Goal: Information Seeking & Learning: Learn about a topic

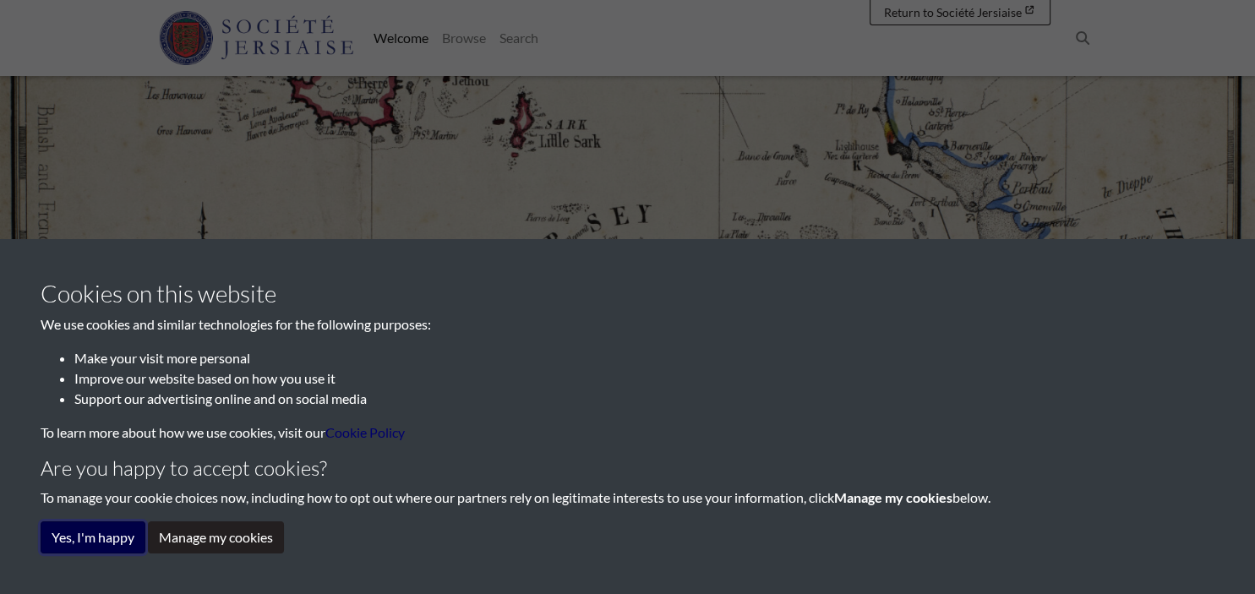
click at [95, 539] on button "Yes, I'm happy" at bounding box center [93, 537] width 105 height 32
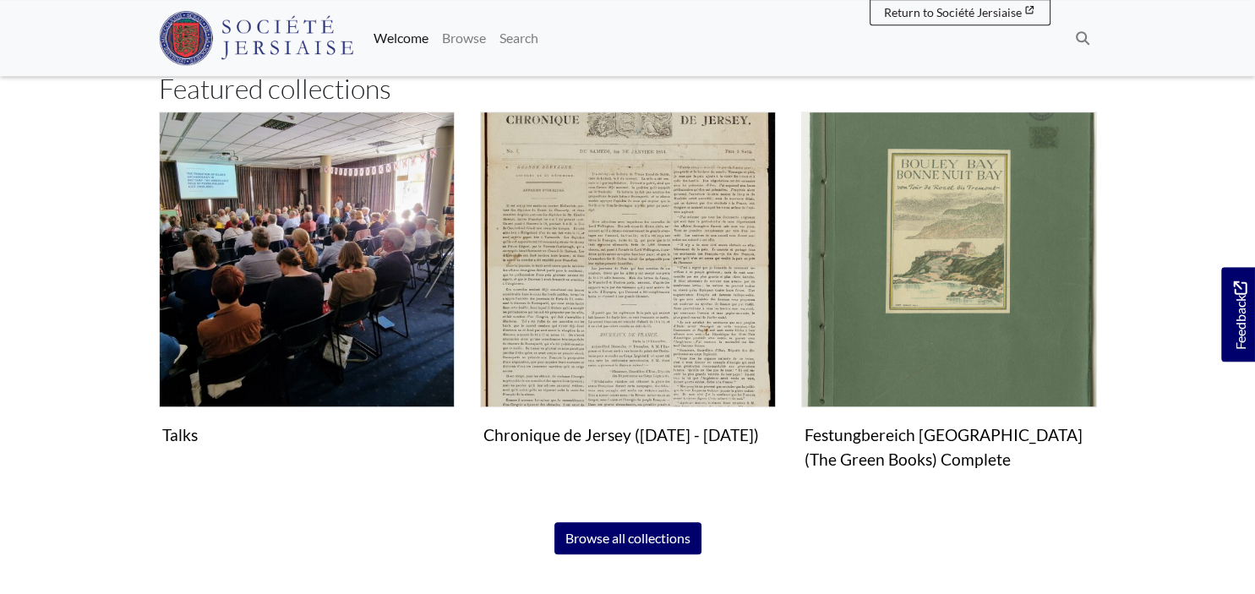
scroll to position [1014, 0]
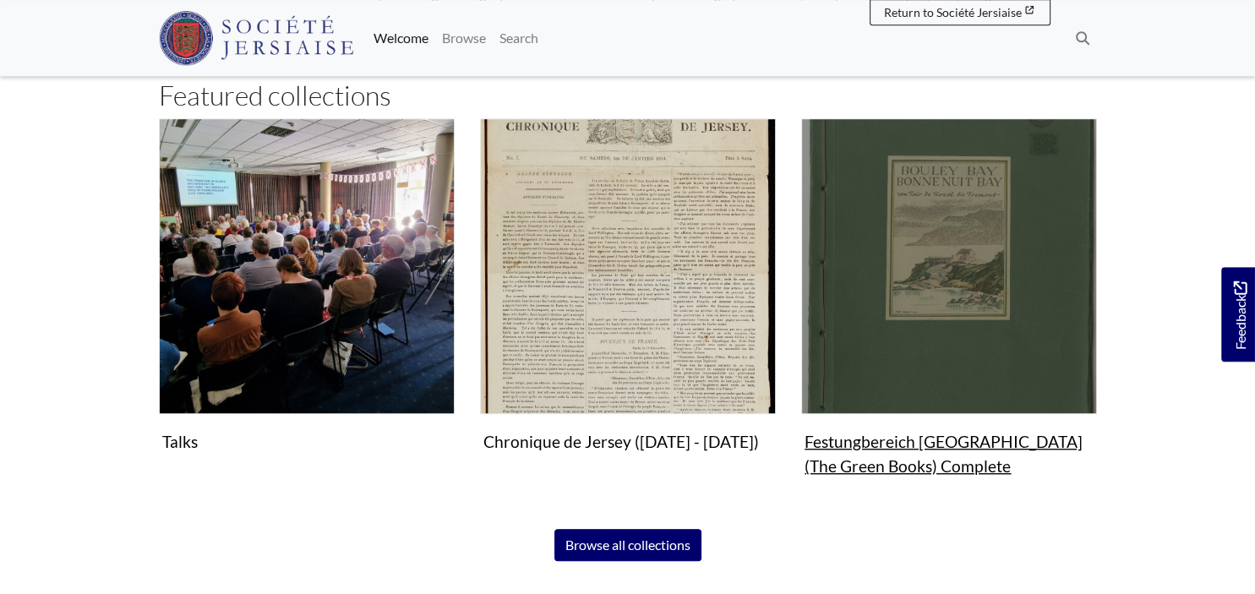
click at [932, 231] on img "Subcollection" at bounding box center [949, 266] width 296 height 296
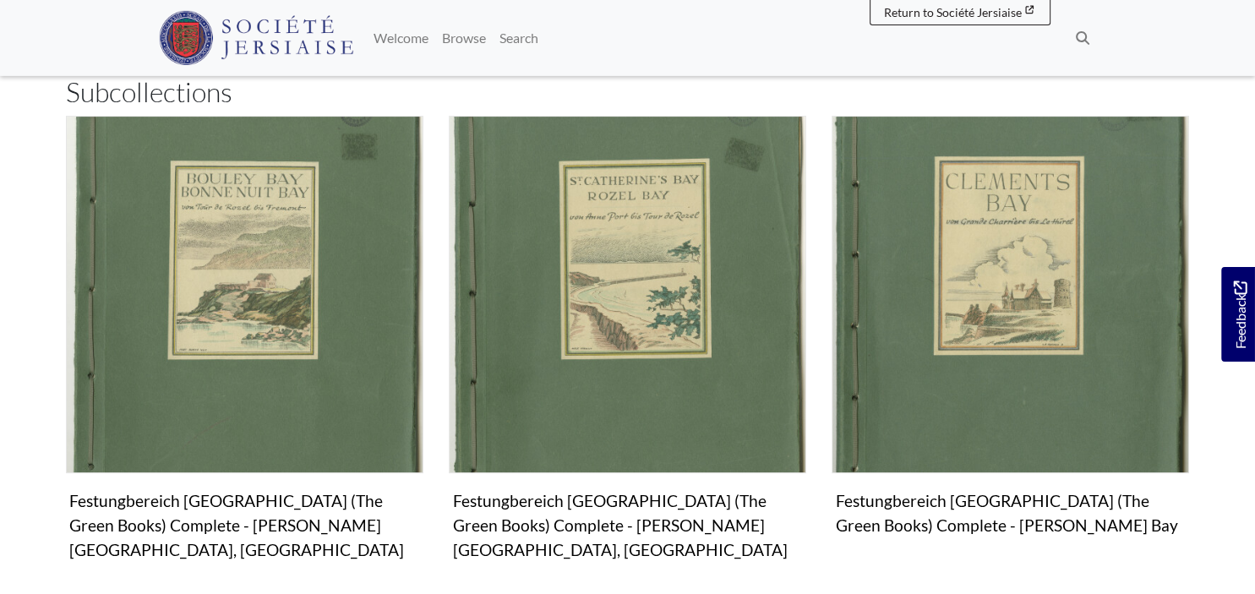
scroll to position [494, 0]
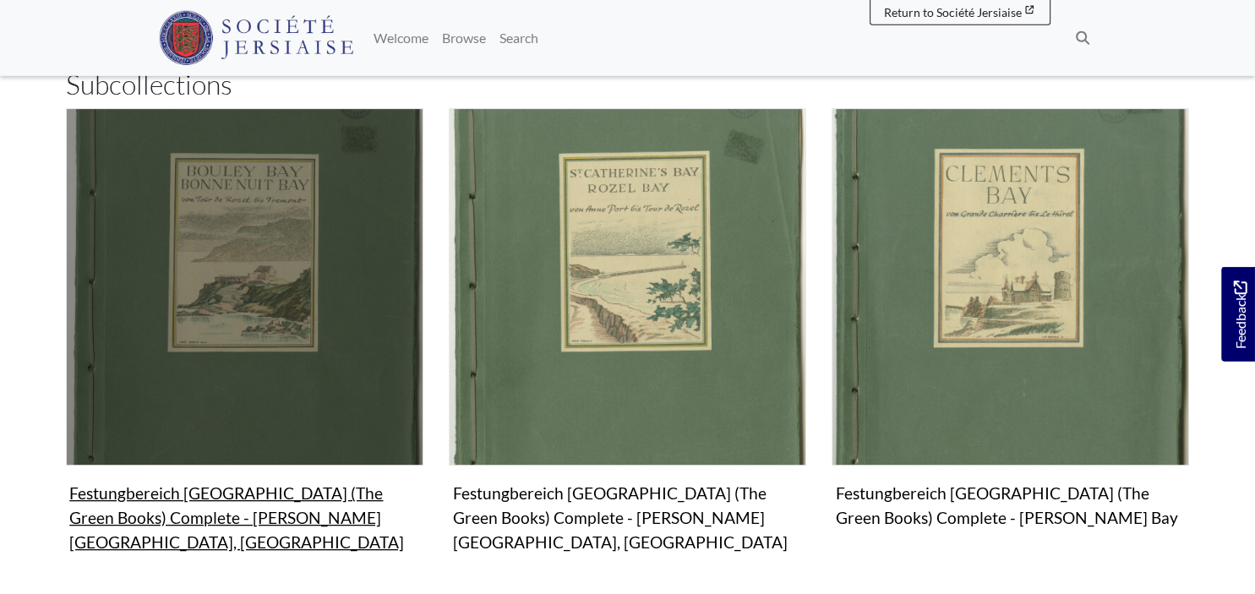
click at [233, 489] on figure "Festungbereich [GEOGRAPHIC_DATA] (The Green Books) Complete - [PERSON_NAME][GEO…" at bounding box center [244, 333] width 357 height 451
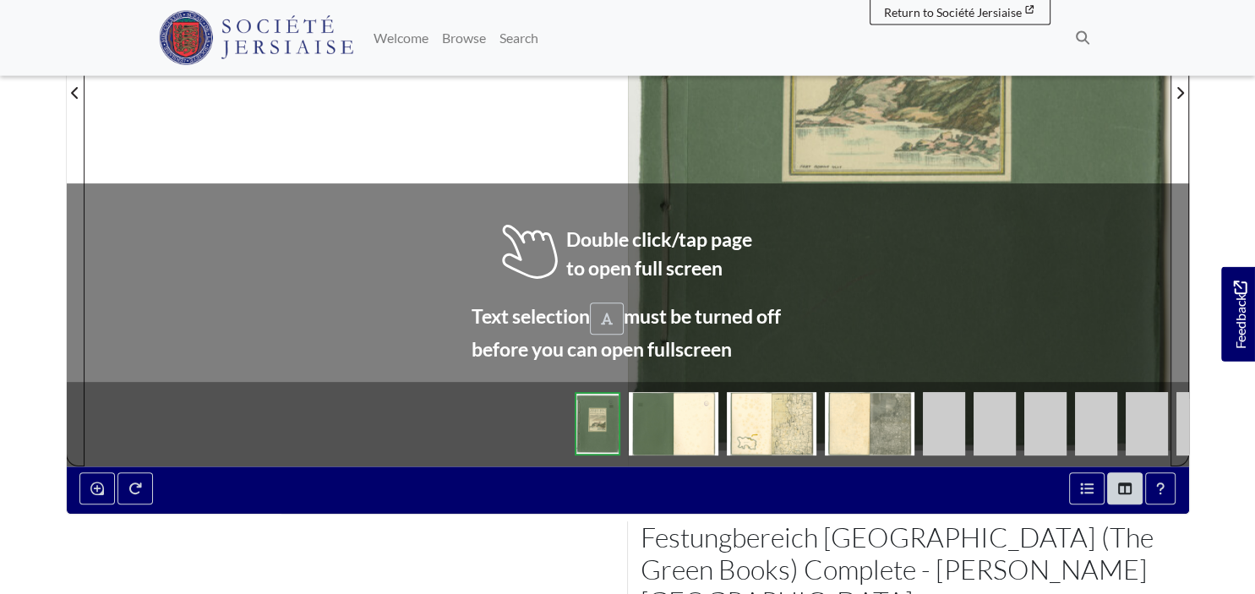
scroll to position [607, 0]
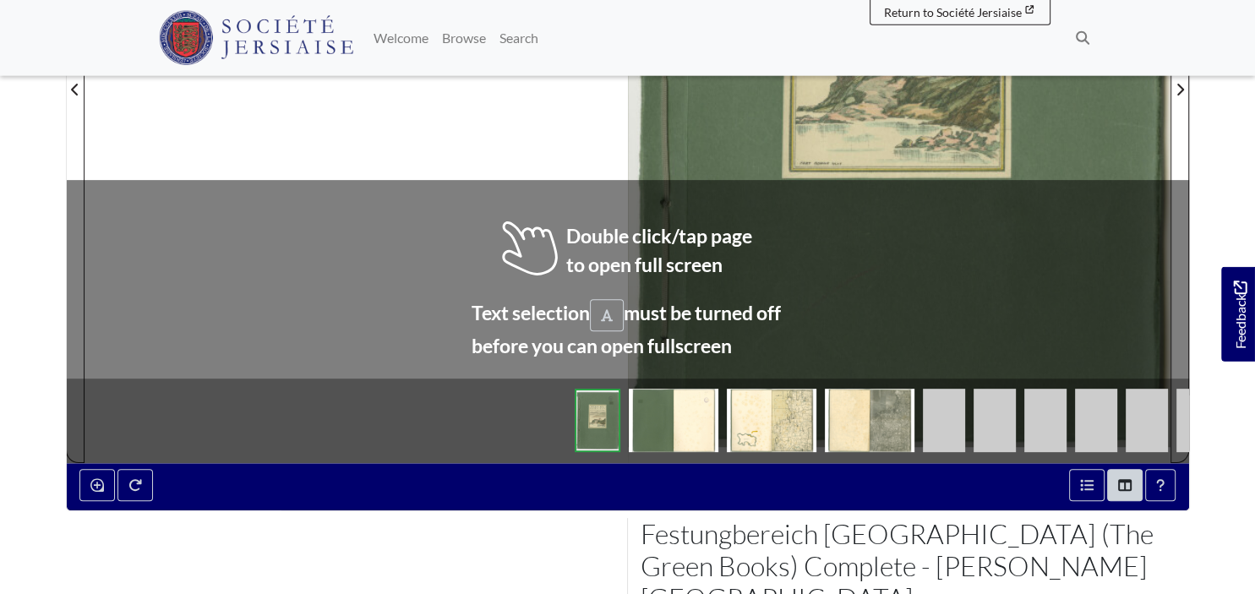
click at [755, 422] on img at bounding box center [772, 420] width 90 height 63
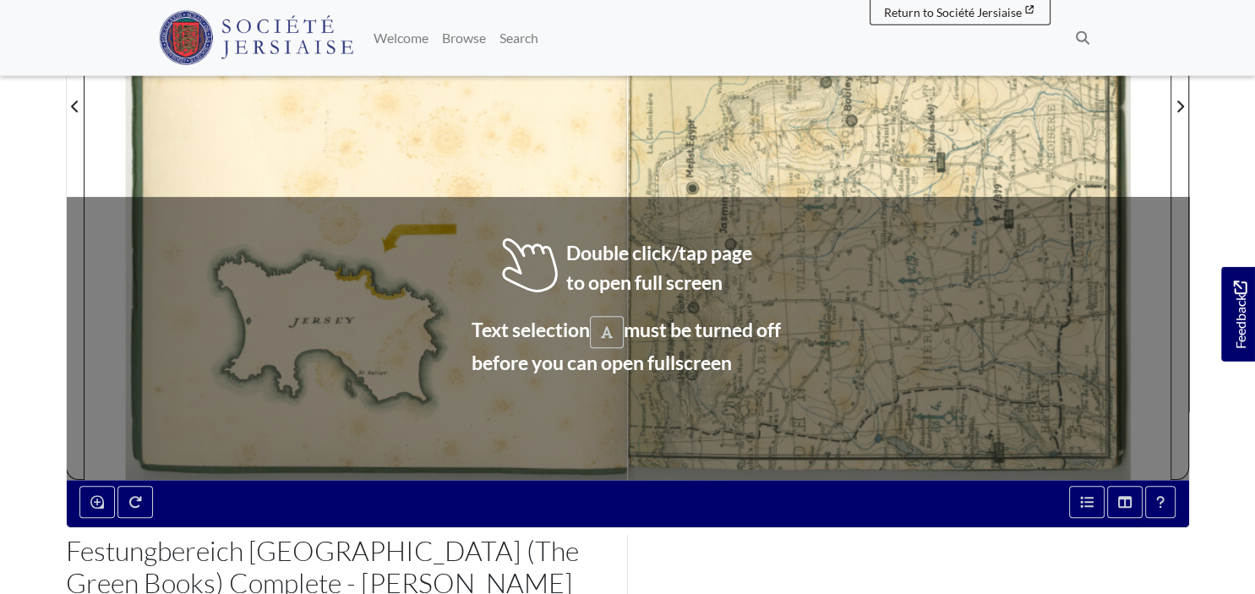
click at [675, 162] on div at bounding box center [899, 96] width 542 height 767
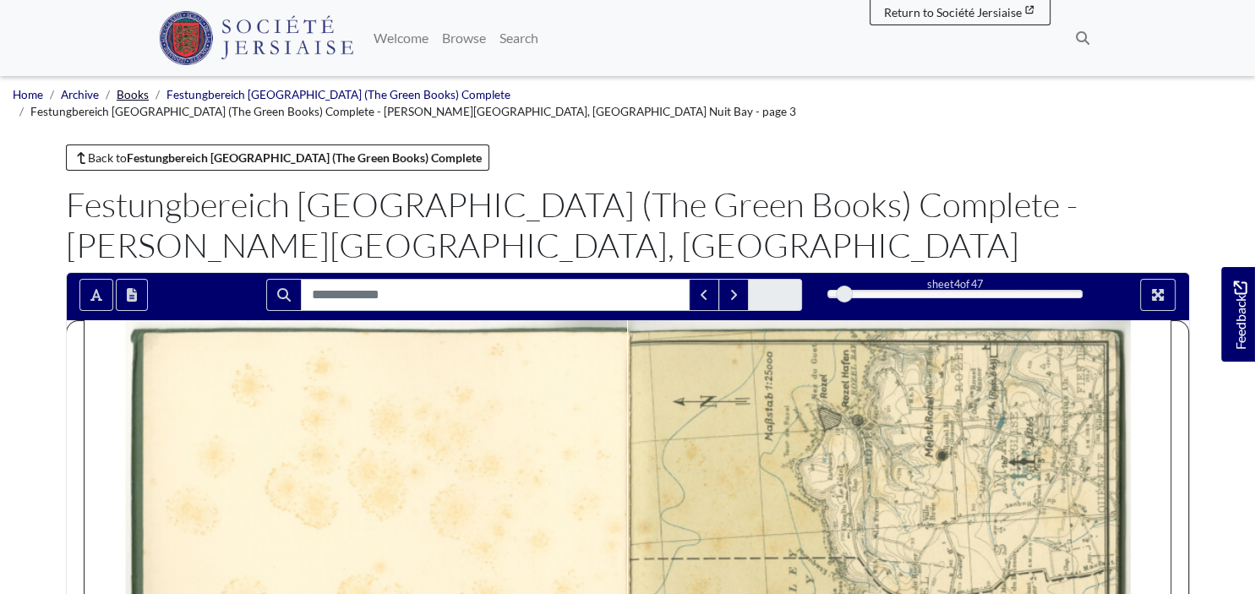
click at [123, 95] on link "Books" at bounding box center [133, 95] width 32 height 14
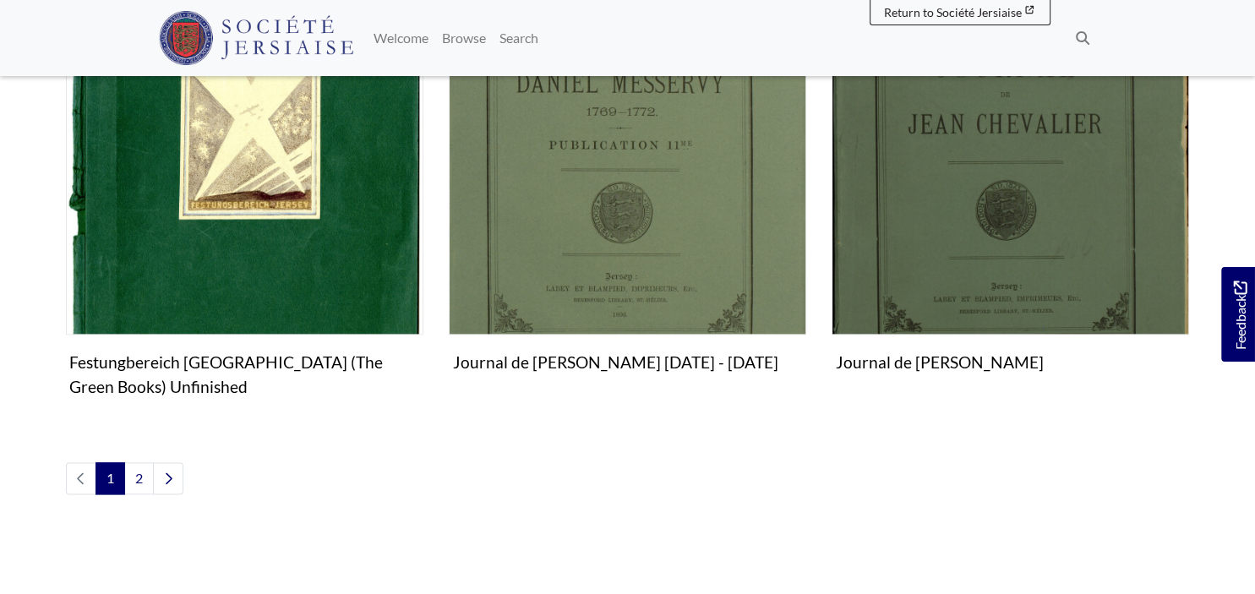
scroll to position [1977, 0]
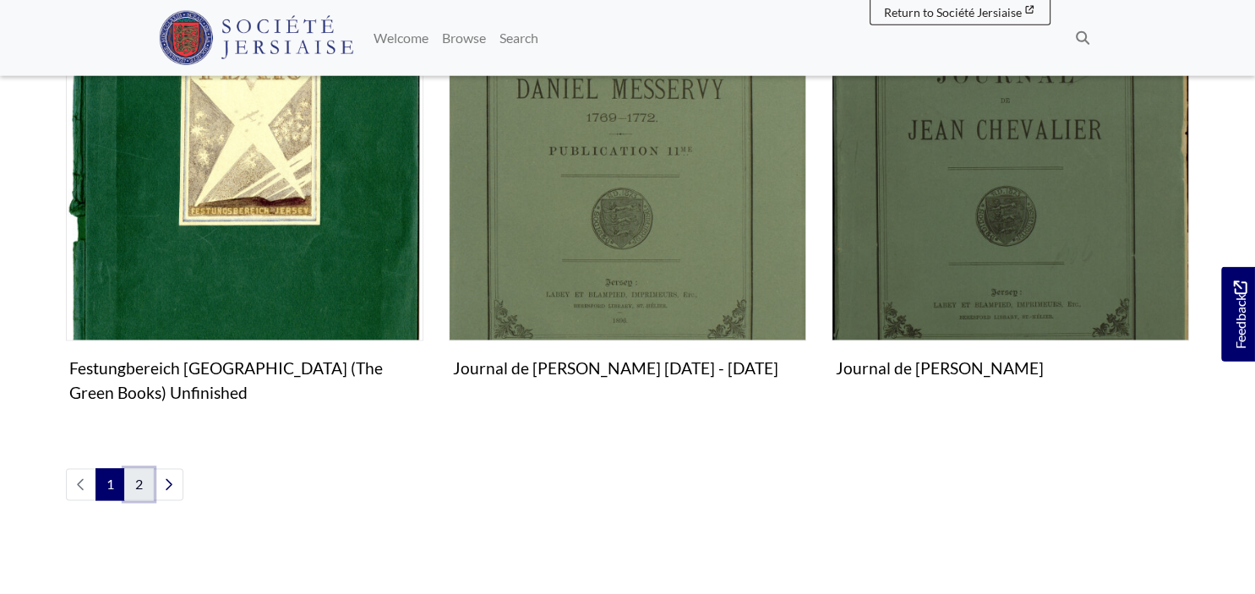
click at [139, 483] on link "2" at bounding box center [139, 485] width 30 height 32
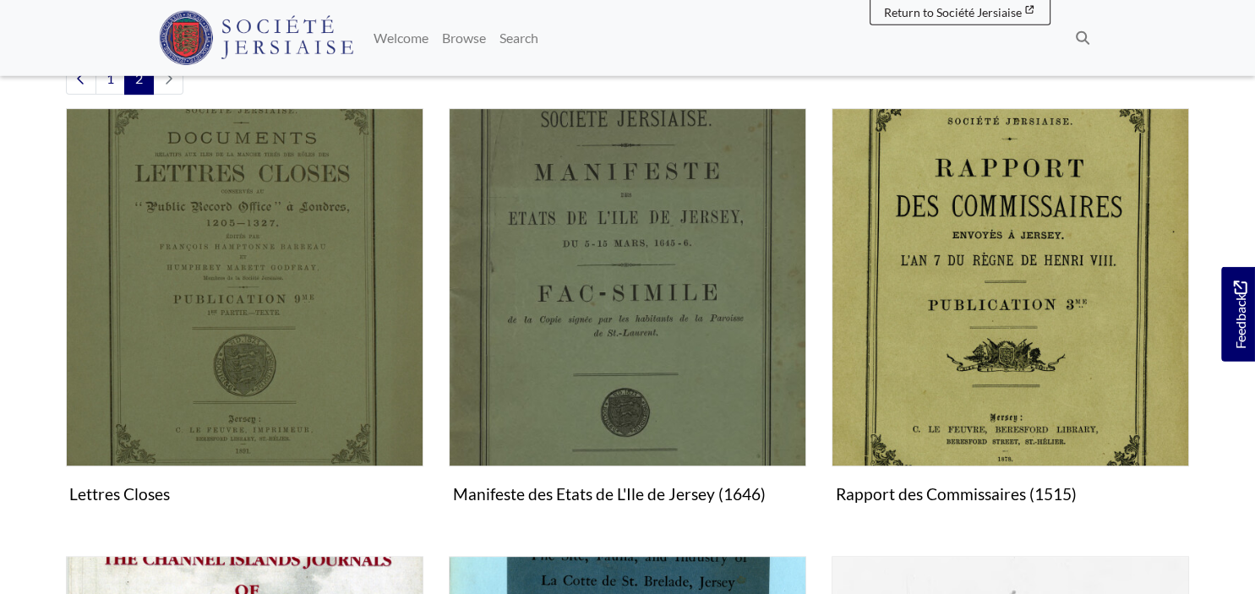
scroll to position [457, 0]
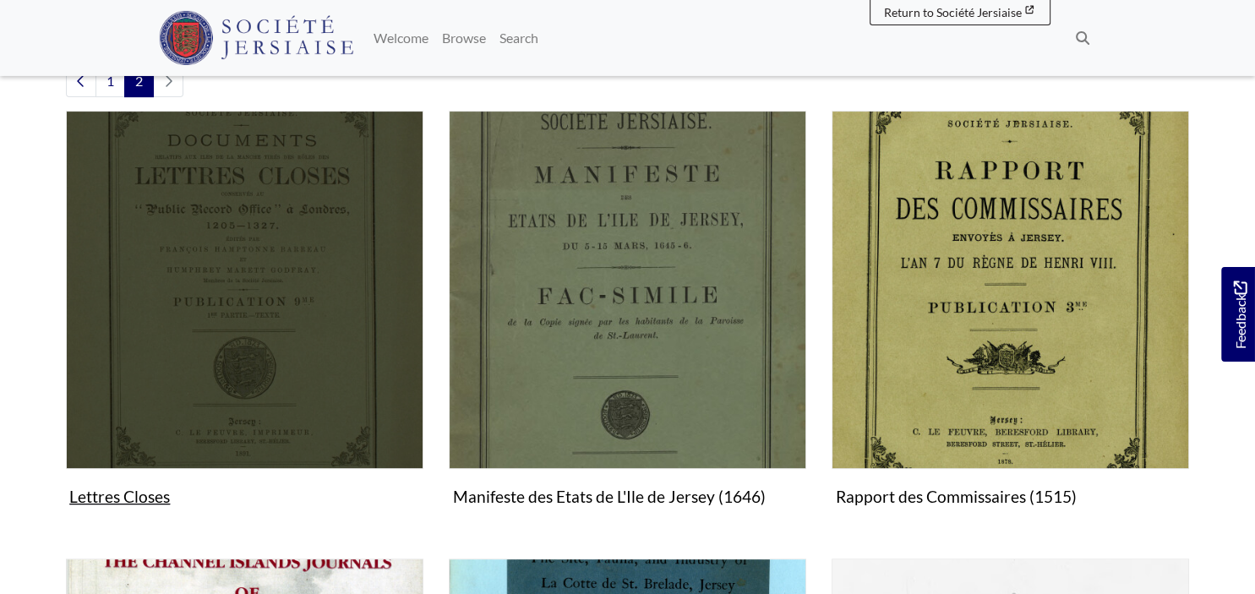
click at [251, 282] on img "Subcollection" at bounding box center [244, 289] width 357 height 357
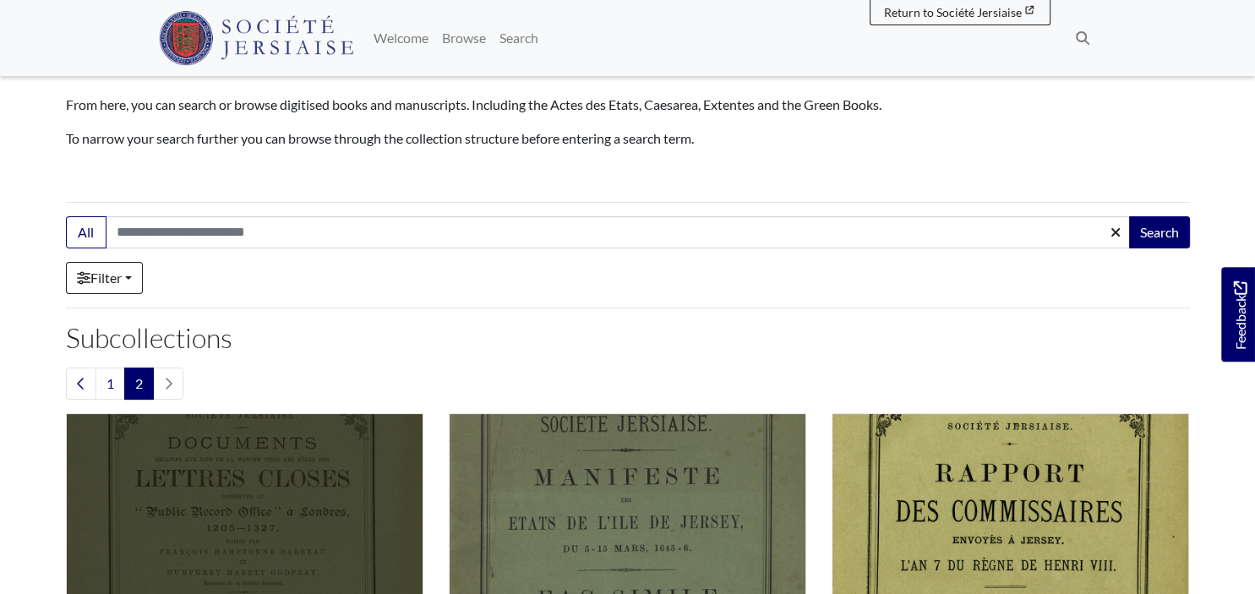
scroll to position [0, 0]
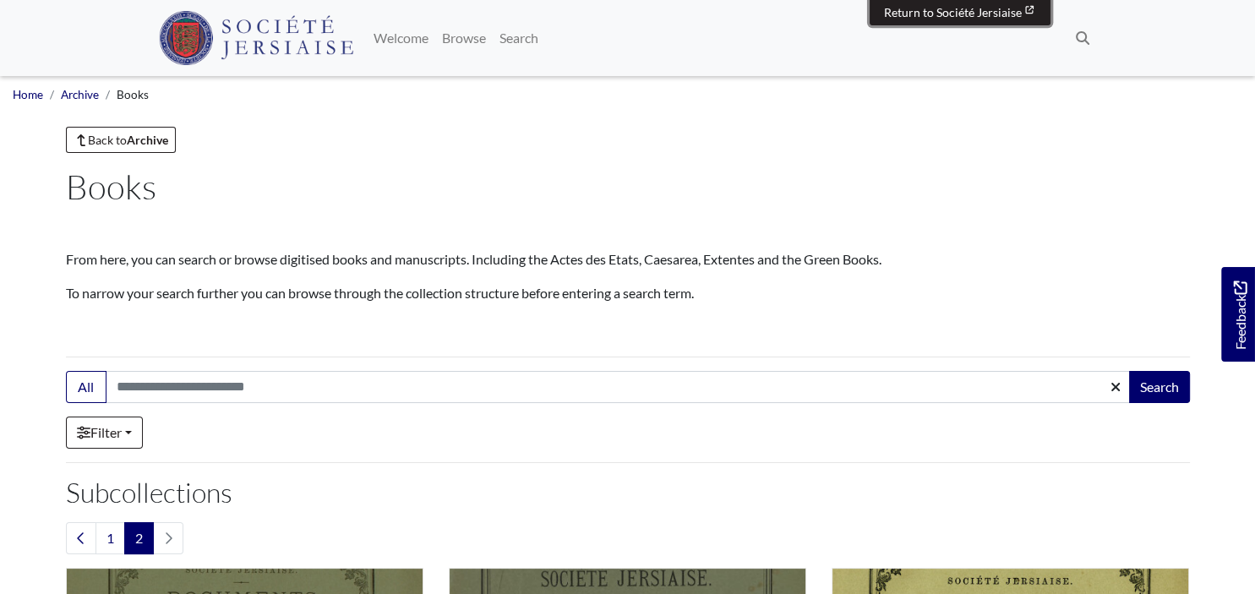
click at [955, 12] on span "Return to Société Jersiaise" at bounding box center [953, 12] width 138 height 14
